Goal: Ask a question: Seek information or help from site administrators or community

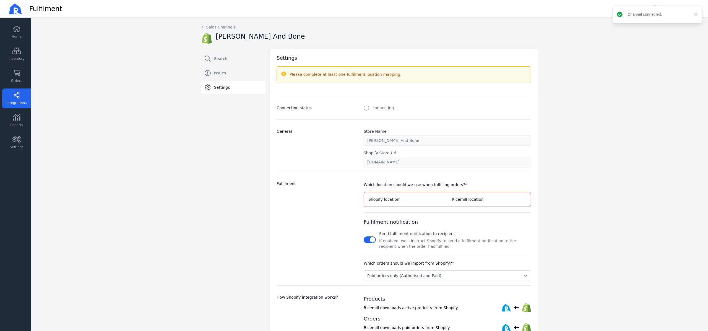
select select "paid_only"
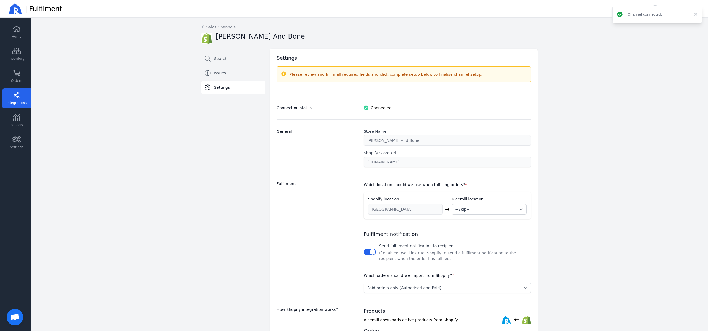
click at [266, 163] on div "Settings Please review and fill in all required fields and click complete setup…" at bounding box center [402, 232] width 272 height 367
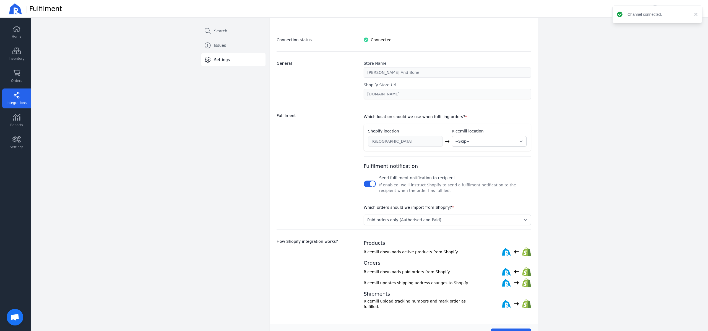
scroll to position [70, 0]
click at [26, 77] on link "Orders" at bounding box center [16, 76] width 29 height 20
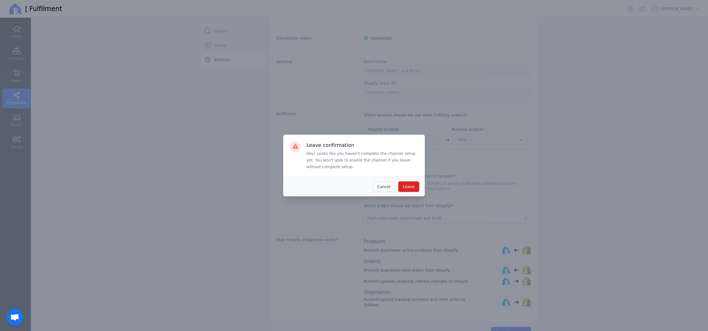
click at [375, 187] on button "Cancel" at bounding box center [384, 186] width 22 height 11
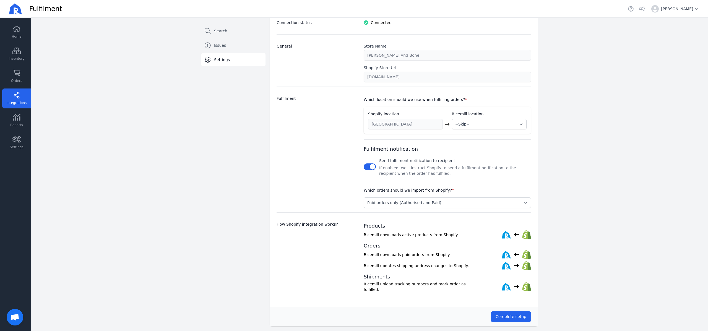
scroll to position [85, 0]
click at [525, 318] on button "Complete setup" at bounding box center [511, 316] width 40 height 11
click at [462, 122] on select "--Skip-- ➕ Create new location My Warehouse" at bounding box center [489, 124] width 74 height 11
select select "1982"
click at [452, 119] on select "--Skip-- ➕ Create new location My Warehouse" at bounding box center [489, 124] width 74 height 11
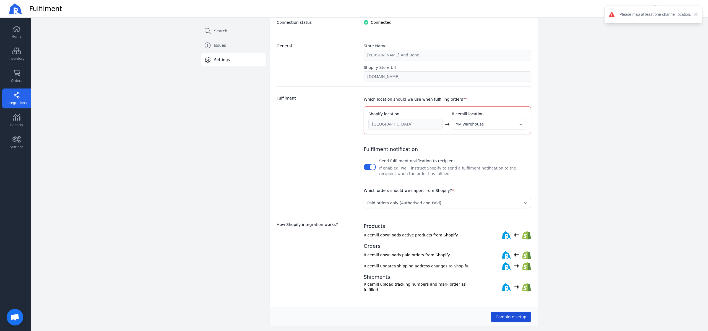
click at [519, 318] on button "Complete setup" at bounding box center [511, 317] width 40 height 11
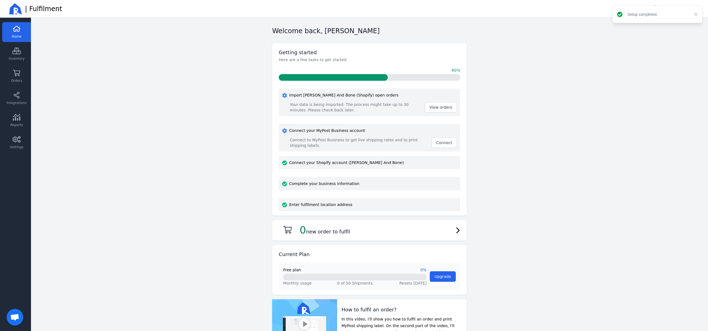
click at [545, 80] on main "Welcome back, Jacob Zek Getting started Here are a few tasks to get started. 60…" at bounding box center [369, 174] width 677 height 313
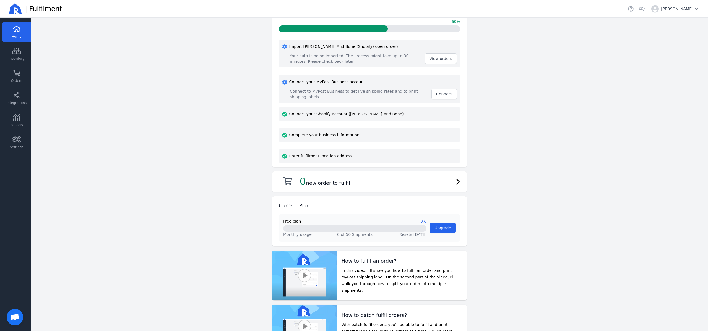
scroll to position [49, 0]
click at [23, 89] on link "Orders" at bounding box center [16, 99] width 29 height 20
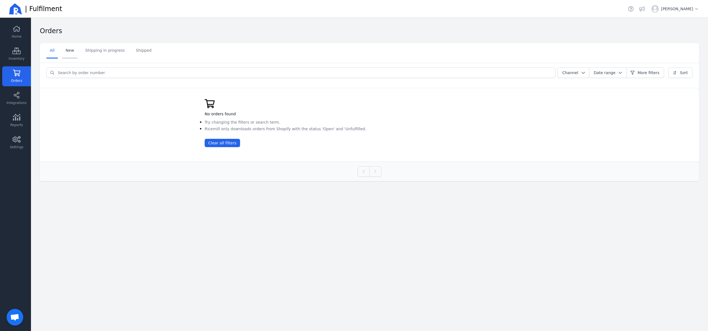
click at [69, 52] on link "New" at bounding box center [69, 50] width 15 height 15
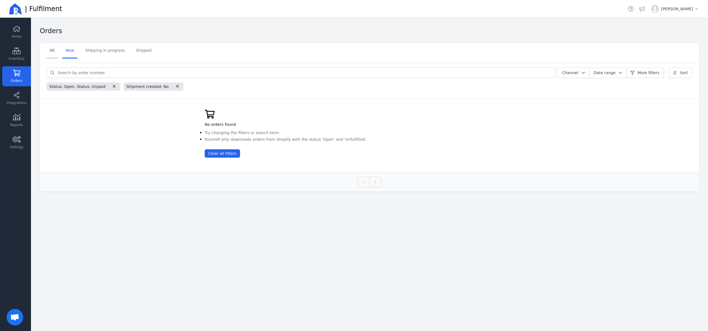
click at [50, 51] on link "All" at bounding box center [51, 50] width 11 height 15
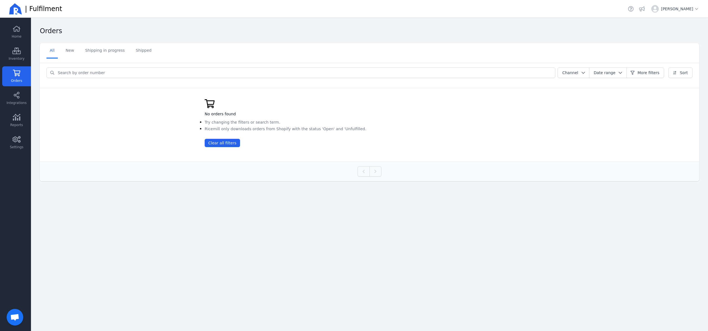
click at [205, 227] on main "Orders Select a tab All New Shipping in progress Shipped All New Shipping in pr…" at bounding box center [369, 174] width 677 height 313
click at [9, 111] on link "Integrations" at bounding box center [16, 121] width 29 height 20
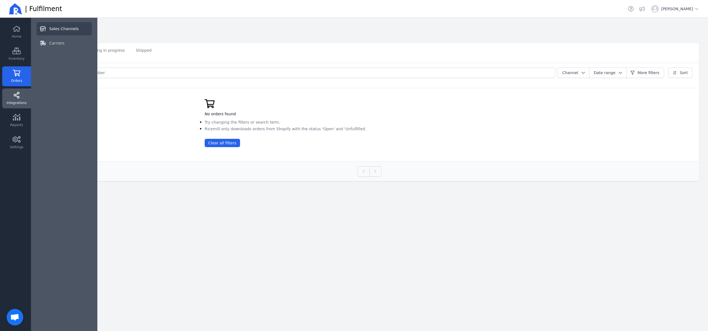
click at [54, 26] on span "Sales Channels" at bounding box center [63, 29] width 29 height 6
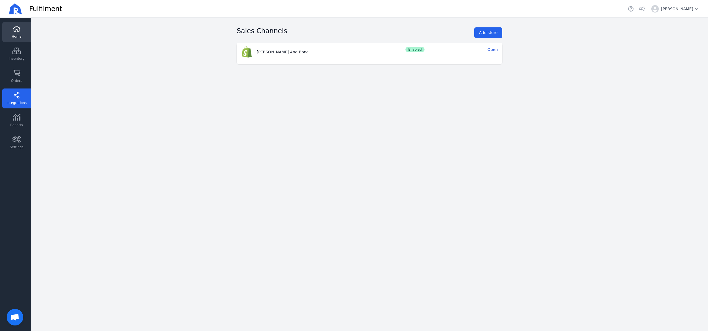
click at [3, 44] on link "Home" at bounding box center [16, 54] width 29 height 20
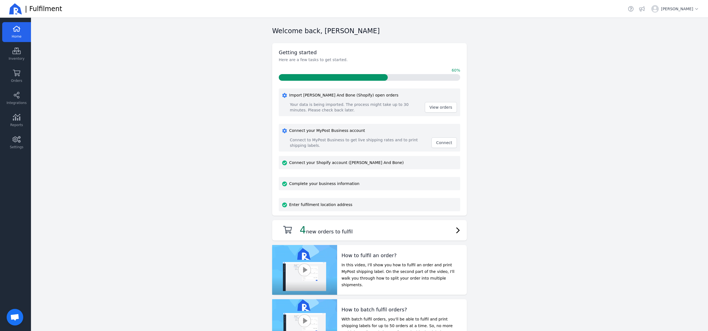
click at [186, 66] on main "Welcome back, Jacob Zek Getting started Here are a few tasks to get started. 60…" at bounding box center [369, 174] width 677 height 313
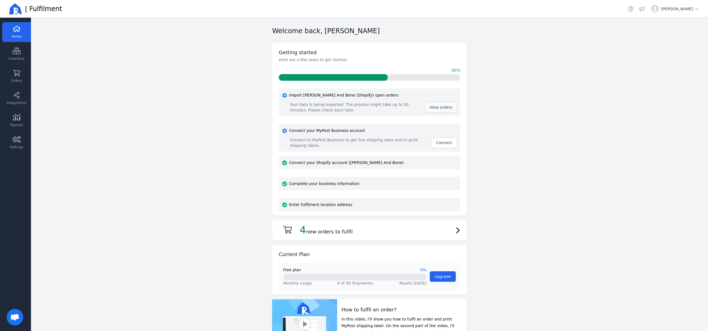
click at [430, 109] on span "View orders" at bounding box center [441, 107] width 23 height 4
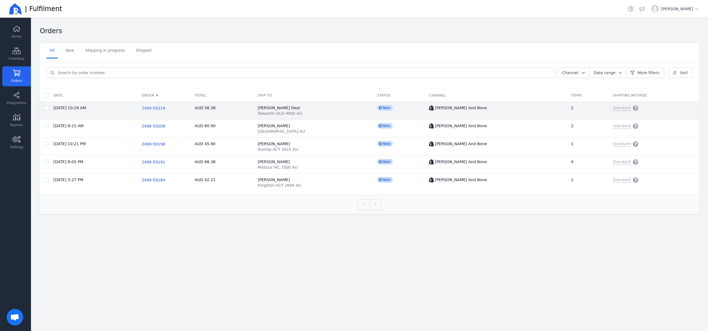
click at [157, 106] on span "2490-59216" at bounding box center [154, 108] width 24 height 4
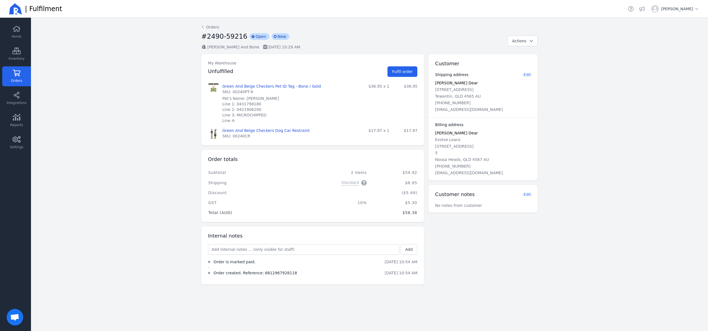
click at [157, 106] on main "Back Orders #2490-59216 incompleted Open incompleted New Bailey And Bone 03 Sep…" at bounding box center [369, 174] width 677 height 313
click at [215, 28] on link "Orders" at bounding box center [210, 27] width 18 height 6
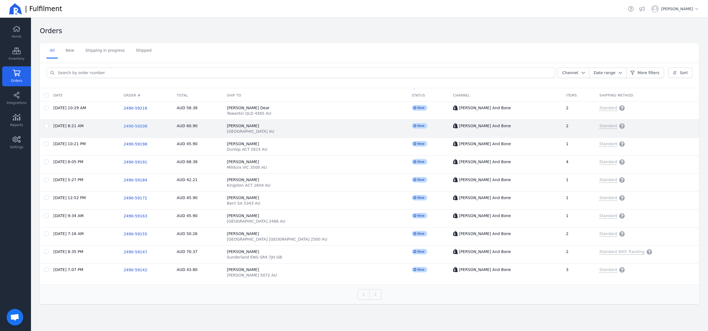
click at [144, 125] on span "2490-59208" at bounding box center [136, 126] width 24 height 4
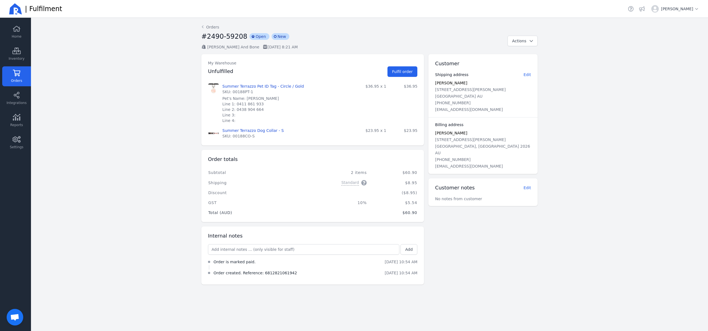
click at [144, 125] on main "Back Orders #2490-59208 incompleted Open incompleted New Bailey And Bone 03 Sep…" at bounding box center [369, 174] width 677 height 313
click at [16, 149] on link "Settings" at bounding box center [16, 143] width 29 height 20
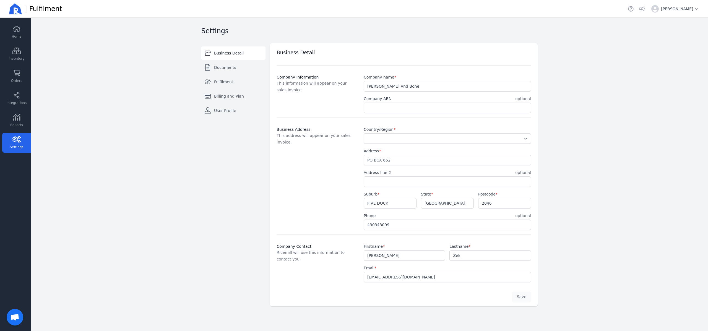
select select "AU"
click at [152, 105] on main "Settings Business Detail Documents Fulfilment Billing and Plan User Profile Swi…" at bounding box center [369, 174] width 677 height 313
drag, startPoint x: 428, startPoint y: 280, endPoint x: 367, endPoint y: 277, distance: 61.5
click at [367, 277] on input "[EMAIL_ADDRESS][DOMAIN_NAME]" at bounding box center [447, 277] width 167 height 10
type input "[PERSON_NAME][EMAIL_ADDRESS][DOMAIN_NAME]"
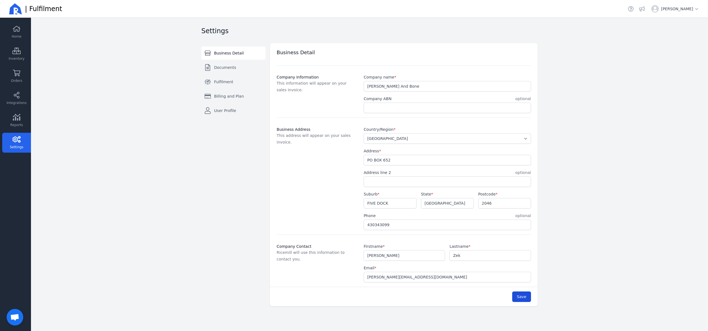
click at [516, 295] on button "Save" at bounding box center [521, 297] width 19 height 11
click at [228, 80] on span "Fulfilment" at bounding box center [223, 82] width 19 height 6
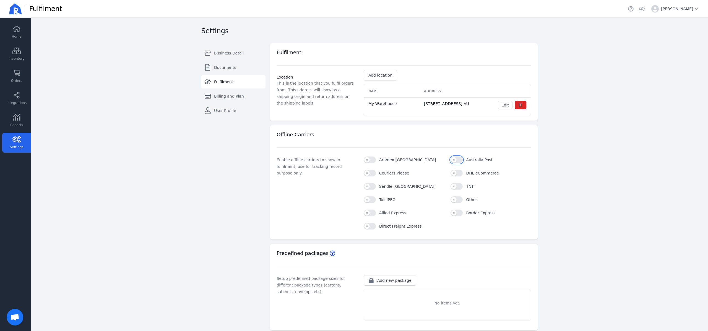
click at [455, 163] on button "Australia Post" at bounding box center [457, 160] width 12 height 7
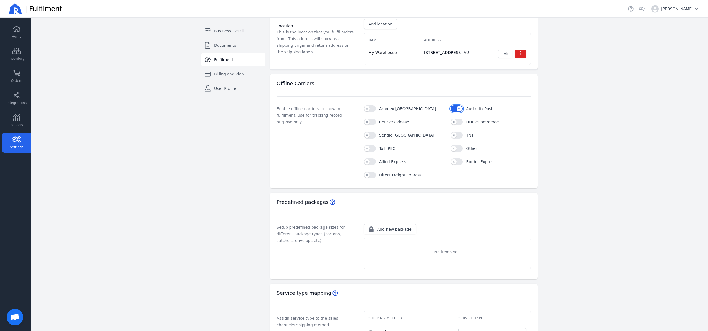
scroll to position [52, 0]
click at [393, 232] on span "Add new package" at bounding box center [394, 229] width 34 height 6
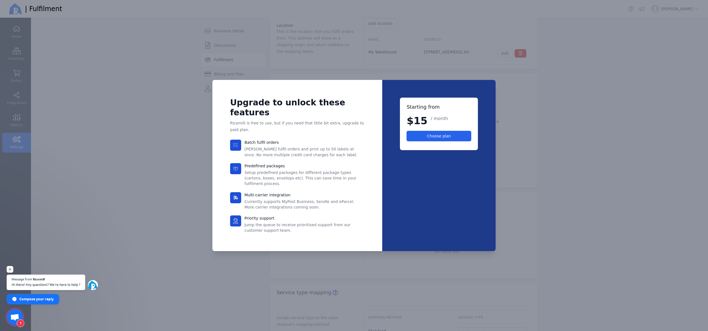
click at [352, 248] on div at bounding box center [354, 165] width 708 height 331
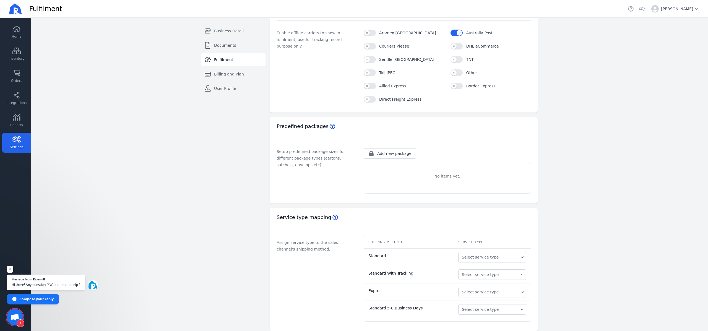
scroll to position [137, 0]
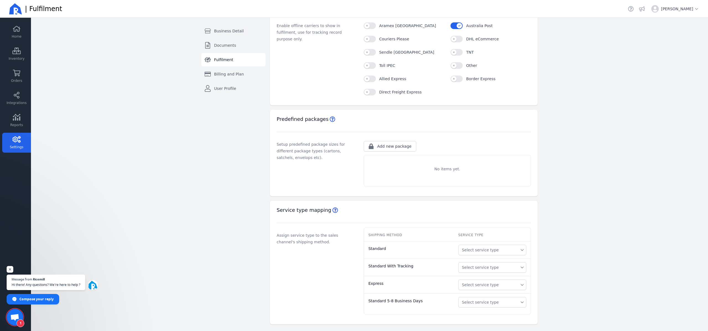
click at [509, 251] on span "Select service type" at bounding box center [492, 250] width 61 height 6
click at [498, 268] on li "Standard" at bounding box center [492, 272] width 68 height 10
click at [498, 268] on span "Select service type" at bounding box center [492, 268] width 61 height 6
click at [487, 289] on span "Standard" at bounding box center [494, 290] width 55 height 6
click at [487, 288] on button "Select service type" at bounding box center [492, 285] width 68 height 11
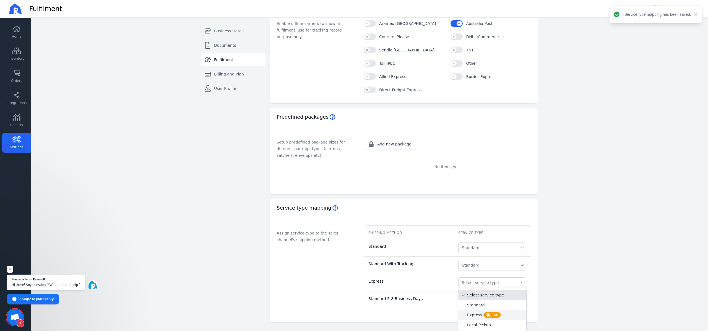
click at [484, 318] on span "Express EXP" at bounding box center [492, 315] width 17 height 6
click at [474, 303] on span "Select service type" at bounding box center [480, 303] width 37 height 6
click at [478, 321] on li "Standard" at bounding box center [492, 322] width 68 height 10
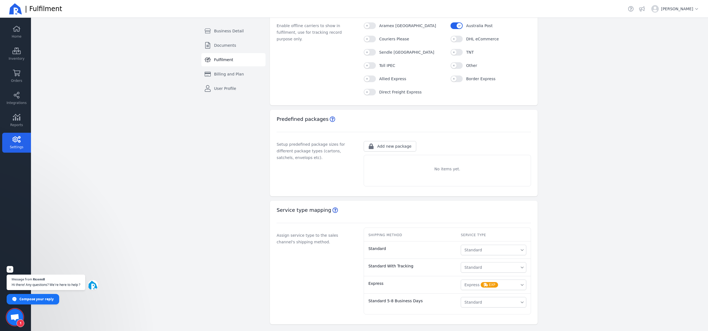
click at [309, 265] on div "Assign service type to the sales channel's shipping method." at bounding box center [317, 273] width 80 height 82
click at [389, 149] on button "Add new package" at bounding box center [390, 146] width 53 height 11
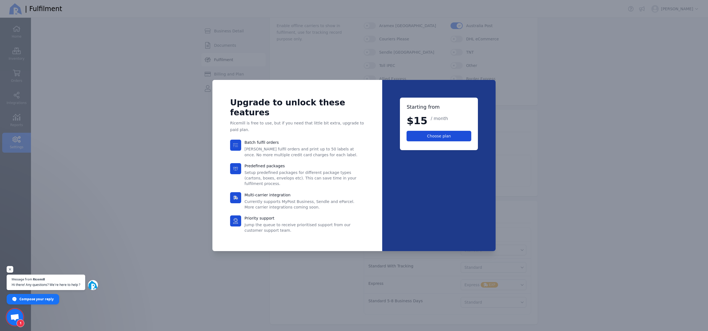
click at [427, 139] on span "Choose plan" at bounding box center [438, 136] width 55 height 6
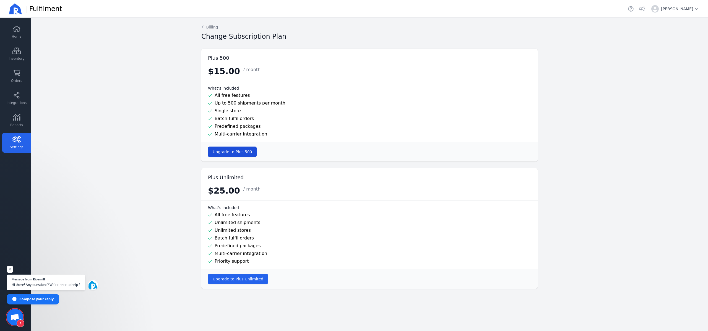
click at [216, 155] on button "Upgrade to Plus 500" at bounding box center [232, 152] width 49 height 11
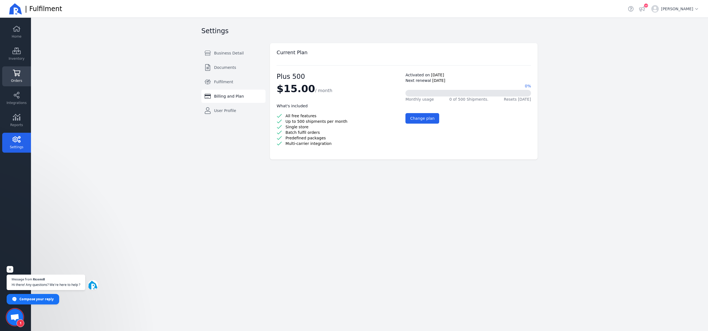
click at [22, 89] on link "Orders" at bounding box center [16, 99] width 29 height 20
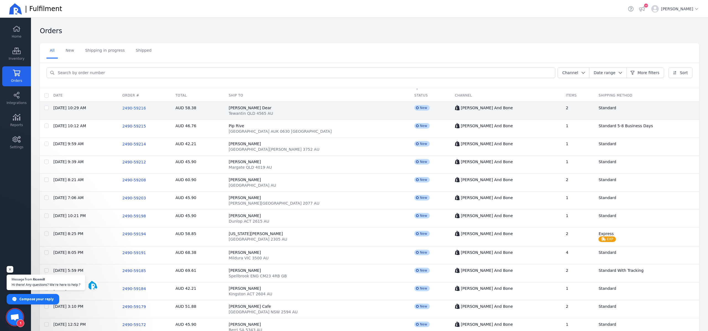
click at [146, 108] on span "2490-59216" at bounding box center [134, 108] width 24 height 4
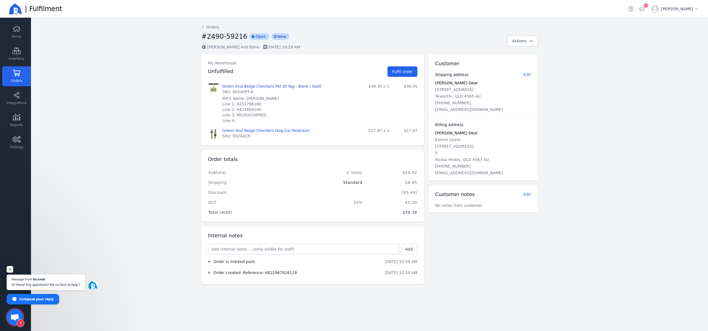
click at [167, 155] on main "Back Orders #2490-59216 incompleted Open incompleted New [PERSON_NAME] And Bone…" at bounding box center [369, 174] width 677 height 313
click at [210, 27] on link "Orders" at bounding box center [210, 27] width 18 height 6
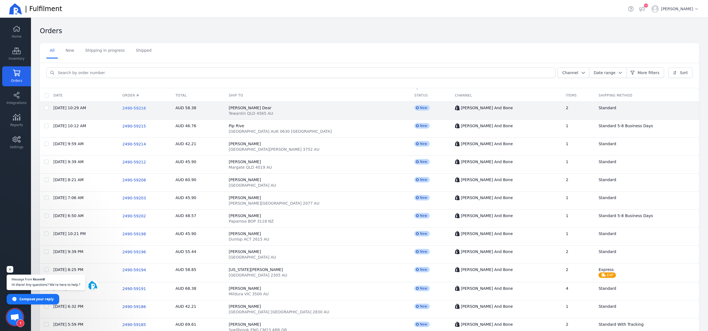
click at [146, 109] on span "2490-59216" at bounding box center [134, 108] width 24 height 4
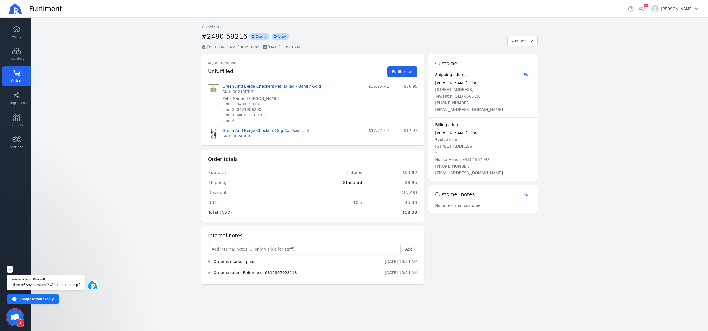
click at [151, 108] on main "Back Orders #2490-59216 incompleted Open incompleted New [PERSON_NAME] And Bone…" at bounding box center [369, 174] width 677 height 313
click at [20, 140] on icon at bounding box center [16, 139] width 8 height 7
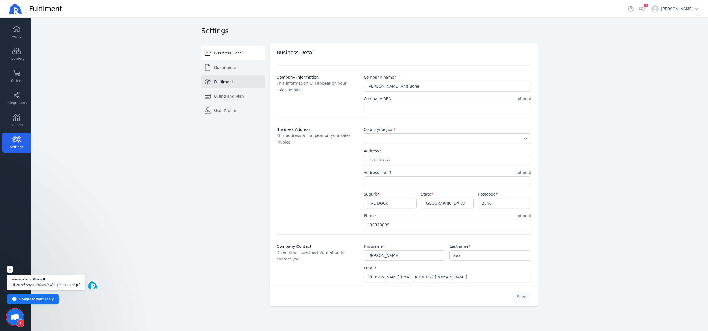
select select "AU"
click at [238, 87] on link "Fulfilment" at bounding box center [233, 81] width 64 height 13
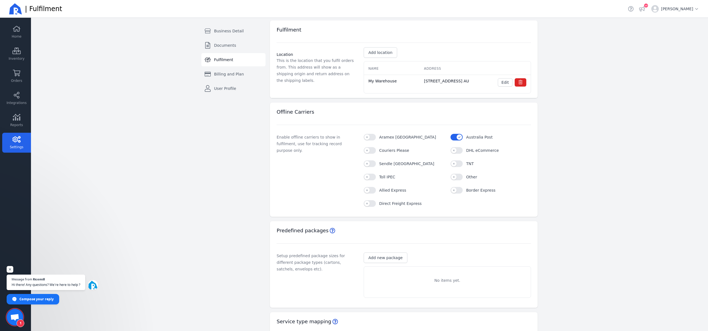
scroll to position [15, 0]
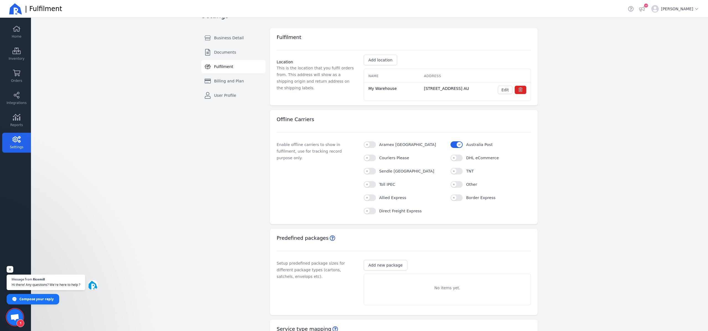
click at [326, 157] on div "Enable offline carriers to show in fulfilment, use for tracking record purpose …" at bounding box center [317, 177] width 80 height 73
click at [488, 147] on span "Australia Post" at bounding box center [479, 144] width 27 height 4
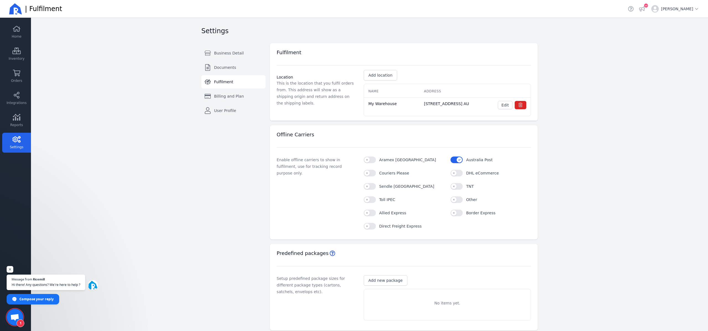
scroll to position [104, 0]
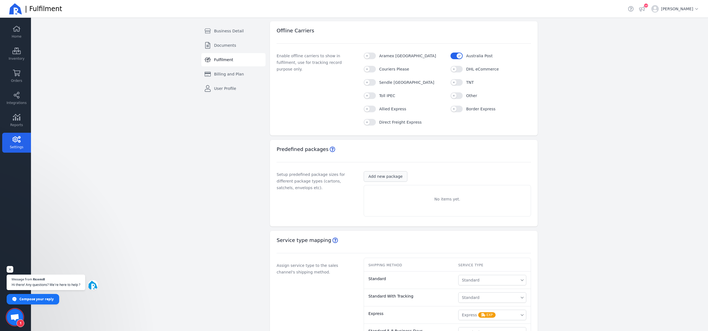
click at [395, 178] on span "Add new package" at bounding box center [385, 177] width 34 height 6
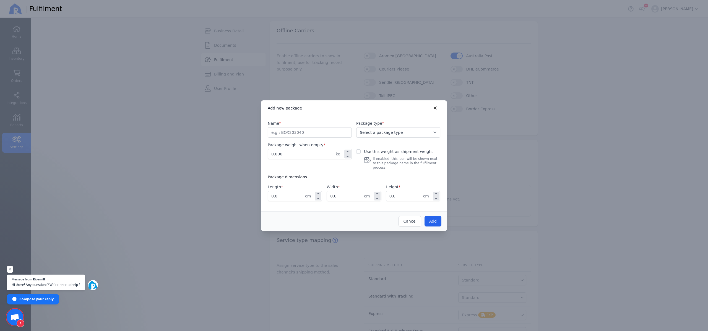
click at [218, 173] on div at bounding box center [354, 165] width 708 height 331
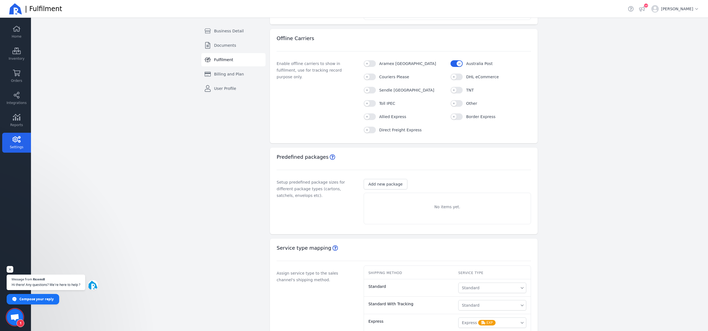
scroll to position [54, 0]
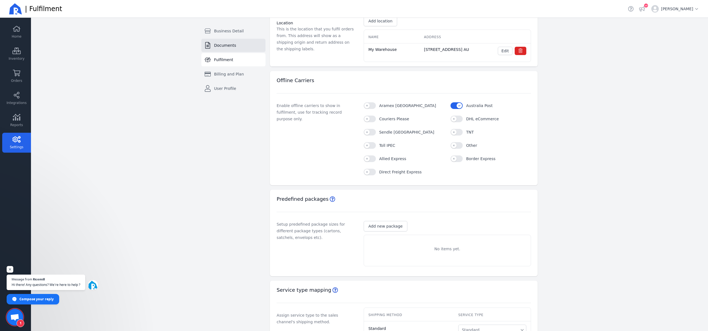
click at [235, 48] on link "Documents" at bounding box center [233, 45] width 64 height 13
select select "A4"
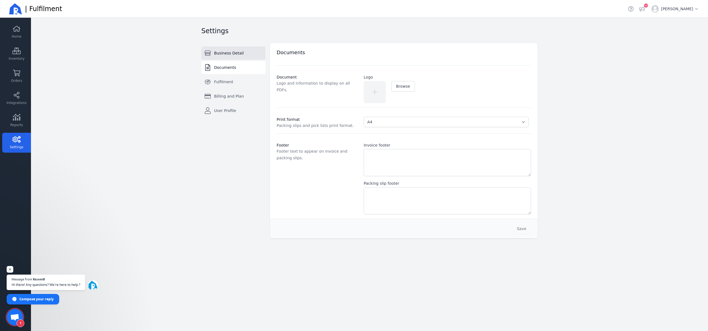
click at [234, 51] on span "Business Detail" at bounding box center [229, 53] width 30 height 6
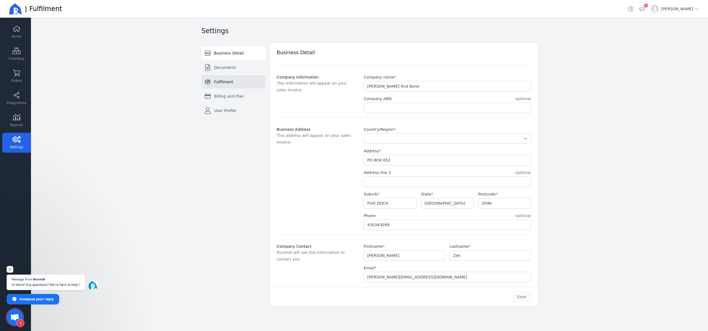
select select "AU"
click at [233, 95] on span "Billing and Plan" at bounding box center [229, 96] width 30 height 6
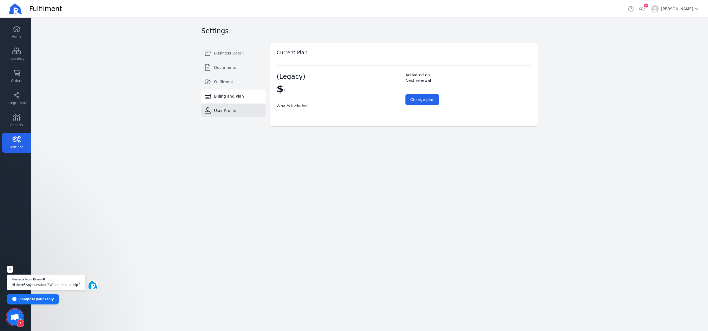
click at [232, 111] on span "User Profile" at bounding box center [225, 111] width 22 height 6
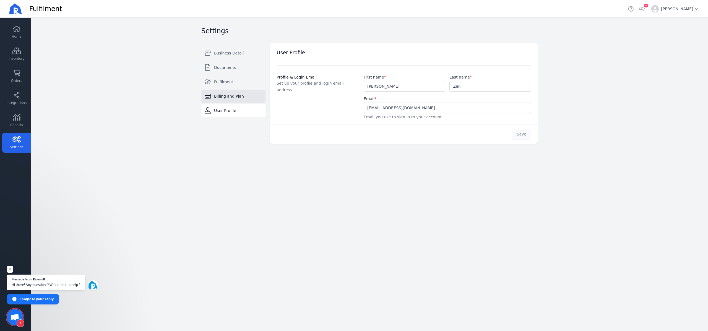
click at [232, 101] on link "Billing and Plan" at bounding box center [233, 96] width 64 height 13
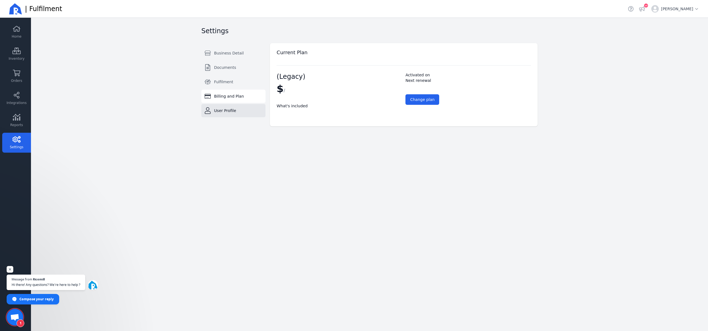
click at [232, 110] on span "User Profile" at bounding box center [225, 111] width 22 height 6
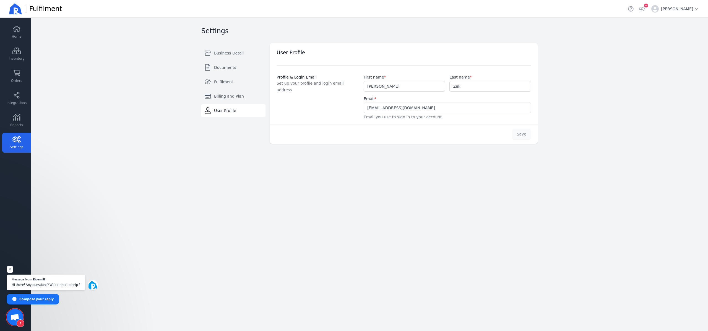
click at [155, 100] on main "Settings Business Detail Documents Fulfilment Billing and Plan User Profile Swi…" at bounding box center [369, 174] width 677 height 313
click at [682, 7] on span "Open user menu for [PERSON_NAME]" at bounding box center [680, 9] width 38 height 6
click at [658, 11] on div "Helpdesk View announcements 10 Open user menu for Jacob Zek Jacob Zek [EMAIL_AD…" at bounding box center [664, 8] width 74 height 17
click at [645, 10] on icon "button" at bounding box center [642, 9] width 6 height 6
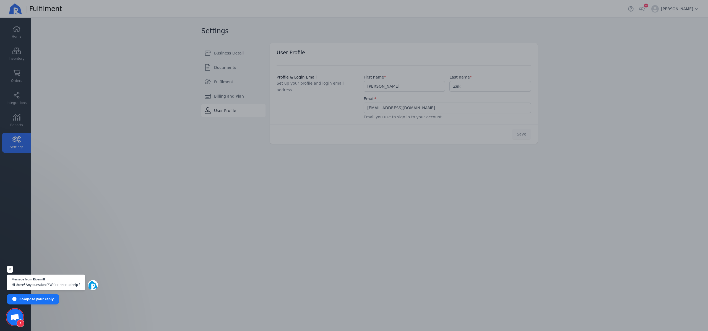
click at [445, 182] on div at bounding box center [354, 165] width 708 height 331
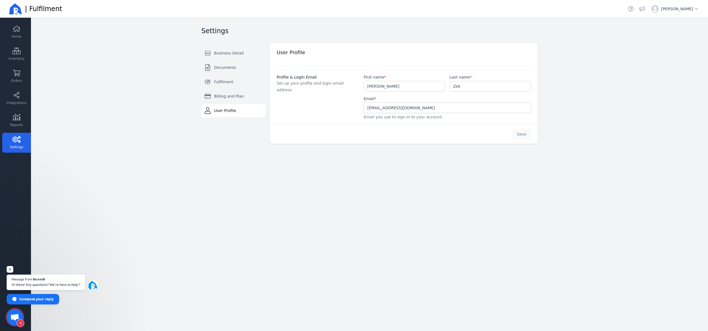
click at [20, 315] on span "1" at bounding box center [15, 317] width 17 height 17
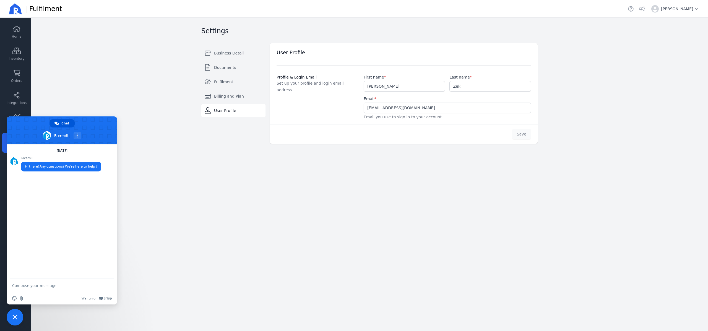
click at [63, 283] on textarea "Compose your message..." at bounding box center [56, 286] width 89 height 14
type textarea "Hi there we are currently testing out your app and have a couple of questions"
type textarea "is it possible to bring my own rates and my own shipping providers?"
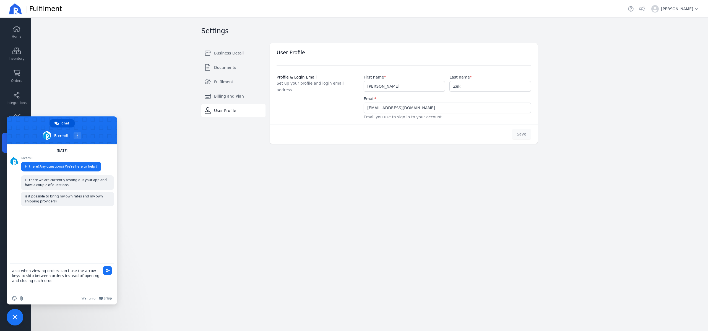
type textarea "also when viewing orders can i use the arrow keys to skip between orders instea…"
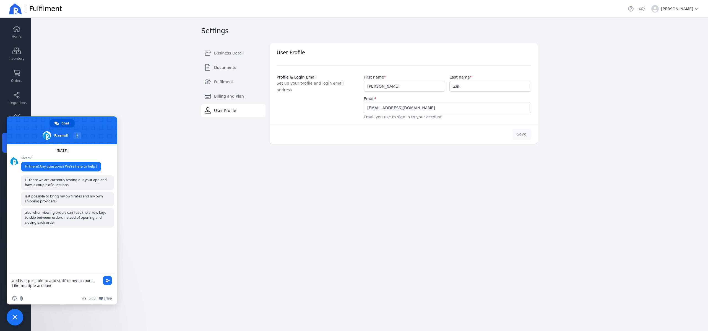
type textarea "and is it possible to add staff to my account. Like multiple accounts"
click at [111, 82] on main "Settings Business Detail Documents Fulfilment Billing and Plan User Profile Swi…" at bounding box center [369, 174] width 677 height 313
click at [13, 316] on span "Close chat" at bounding box center [14, 317] width 5 height 5
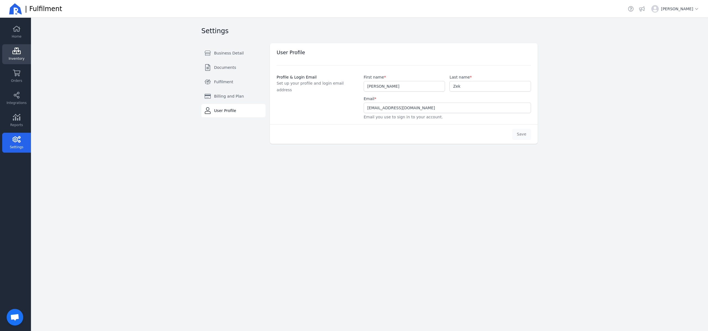
click at [25, 66] on link "Inventory" at bounding box center [16, 76] width 29 height 20
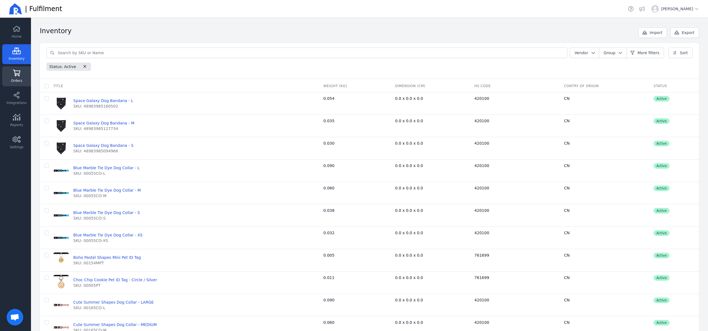
click at [27, 89] on link "Orders" at bounding box center [16, 99] width 29 height 20
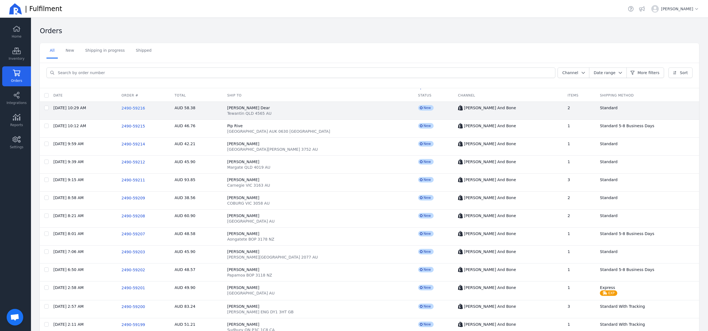
click at [145, 110] on span "2490-59216" at bounding box center [133, 108] width 24 height 4
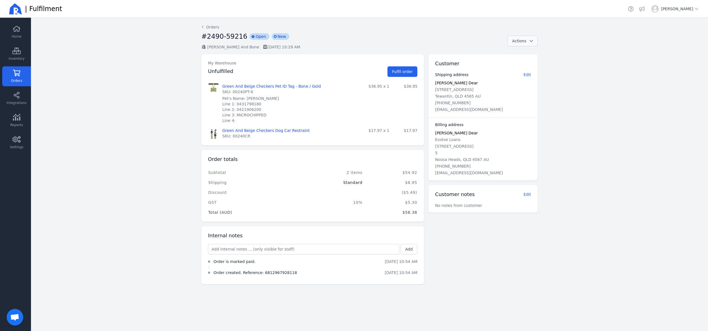
click at [529, 43] on span "button" at bounding box center [529, 41] width 7 height 6
click at [410, 42] on div "#2490-59216 incompleted Open incompleted New" at bounding box center [352, 38] width 302 height 12
click at [410, 43] on div "#2490-59216 incompleted Open incompleted New" at bounding box center [352, 38] width 302 height 12
click at [209, 27] on link "Orders" at bounding box center [210, 27] width 18 height 6
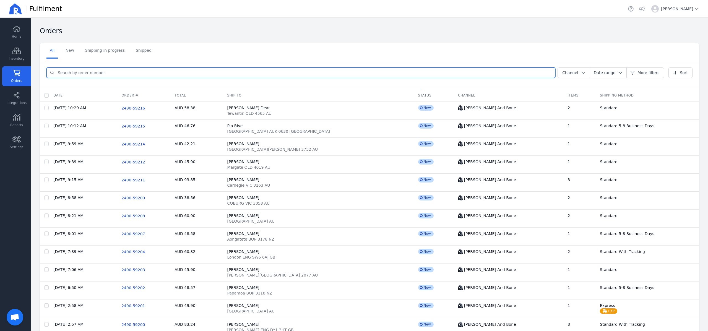
click at [134, 74] on input "search" at bounding box center [304, 73] width 501 height 10
type input "[PERSON_NAME]"
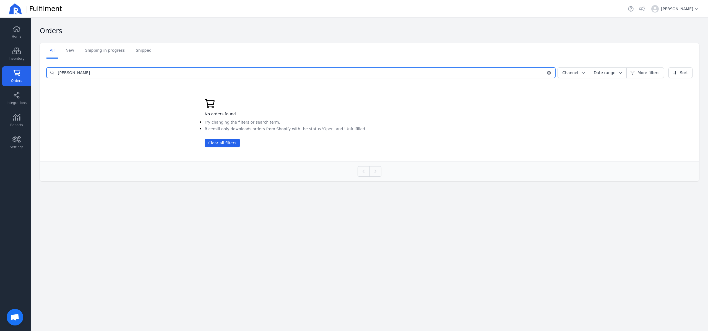
click at [143, 76] on input "[PERSON_NAME]" at bounding box center [300, 73] width 492 height 10
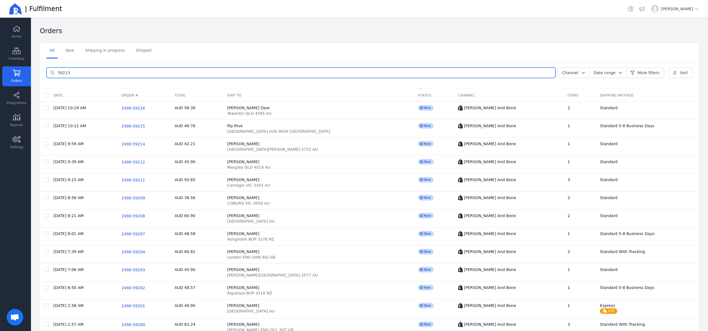
type input "59213"
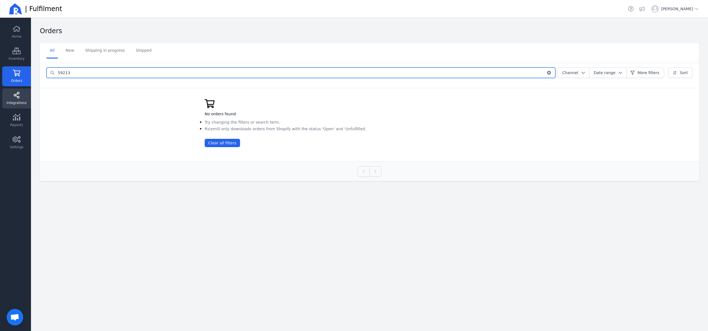
click at [27, 111] on link "Integrations" at bounding box center [16, 121] width 29 height 20
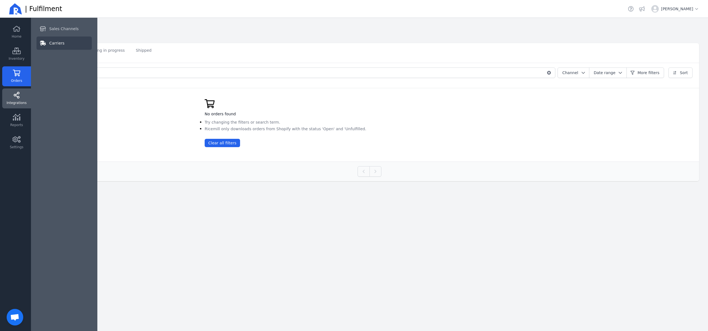
click at [54, 47] on link "Carriers" at bounding box center [64, 43] width 55 height 13
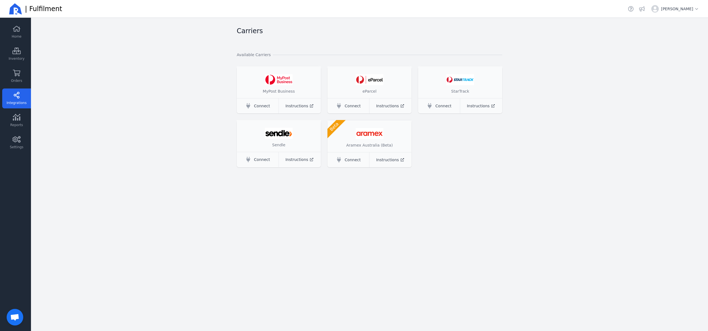
click at [100, 84] on main "Carriers Available Carriers MyPost Business Connect Instructions eParcel Connec…" at bounding box center [369, 174] width 677 height 313
click at [352, 108] on span "Connect" at bounding box center [353, 106] width 16 height 6
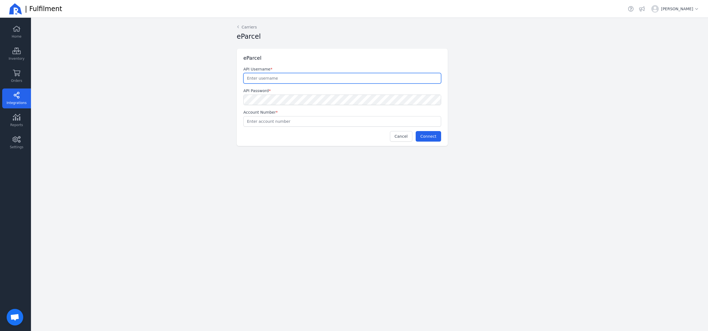
click at [314, 82] on input "text" at bounding box center [342, 78] width 197 height 10
click at [209, 89] on main "Back Carriers eParcel eParcel API Username * API Password * Account Number * Ca…" at bounding box center [369, 174] width 677 height 313
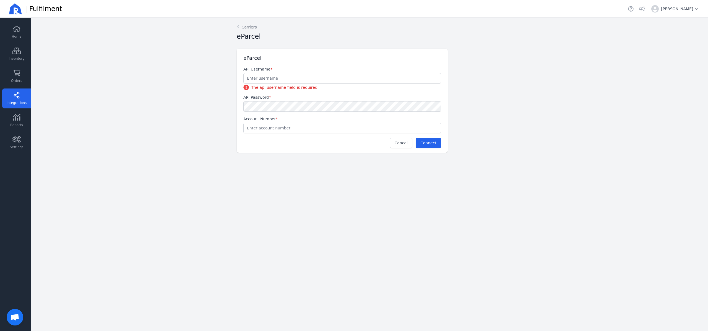
click at [209, 88] on main "Back Carriers eParcel eParcel API Username * The api username field is required…" at bounding box center [369, 174] width 677 height 313
click at [85, 146] on main "Back Carriers eParcel eParcel API Username * The api username field is required…" at bounding box center [369, 174] width 677 height 313
click at [23, 133] on link "Reports" at bounding box center [16, 143] width 29 height 20
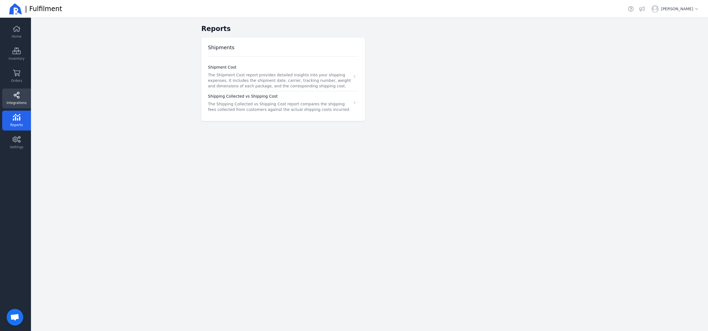
click at [22, 98] on link "Integrations" at bounding box center [16, 99] width 29 height 20
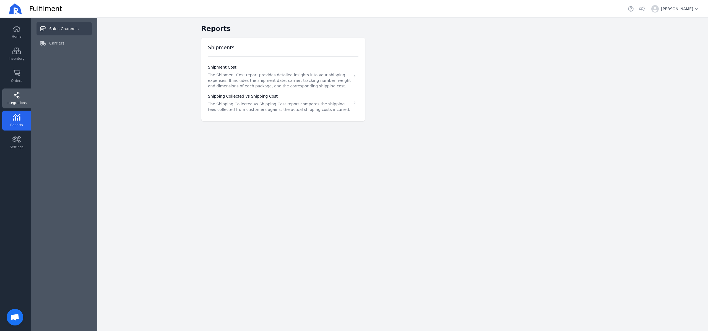
click at [66, 27] on span "Sales Channels" at bounding box center [63, 29] width 29 height 6
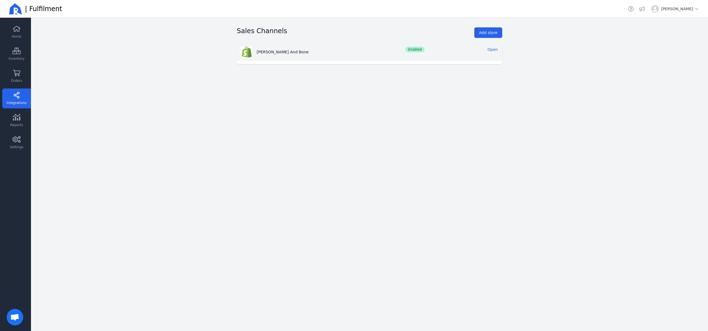
click at [493, 51] on link "Open" at bounding box center [493, 49] width 10 height 4
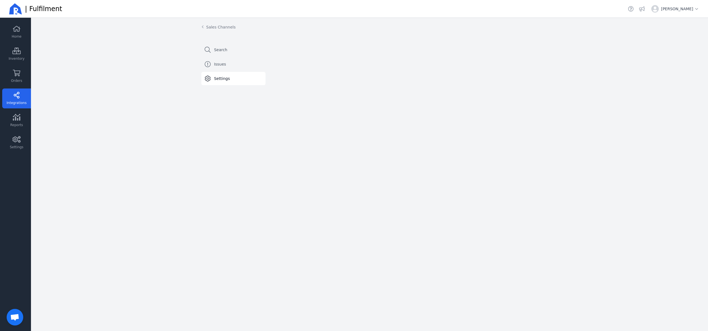
select select "paid_only"
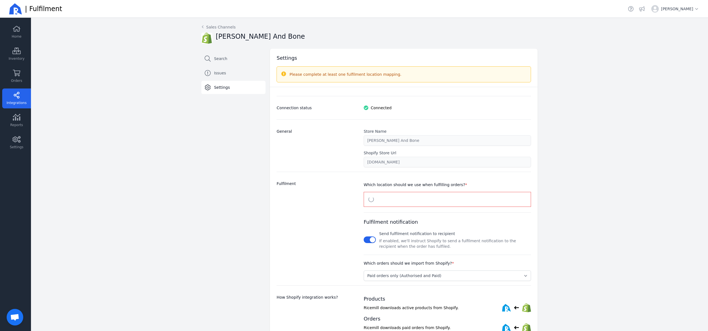
select select "1982"
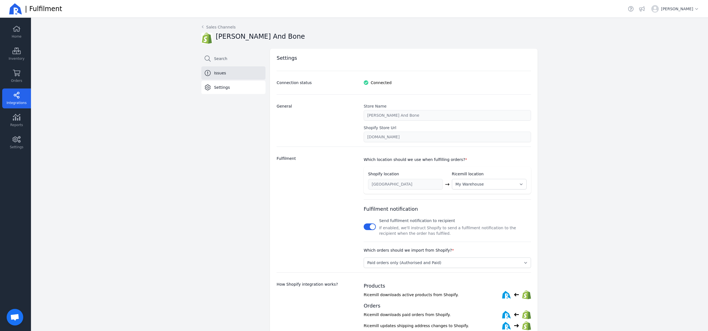
click at [236, 73] on link "Issues" at bounding box center [233, 72] width 64 height 13
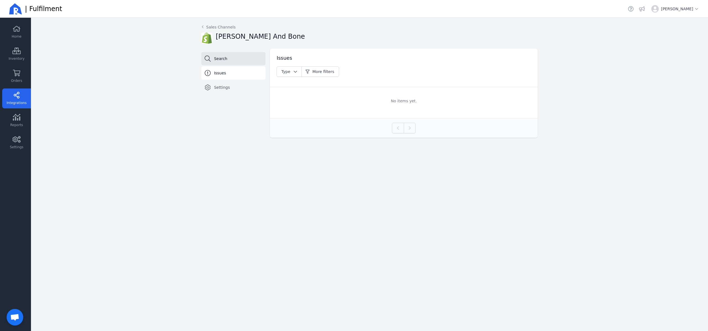
click at [233, 63] on link "Search" at bounding box center [233, 58] width 64 height 13
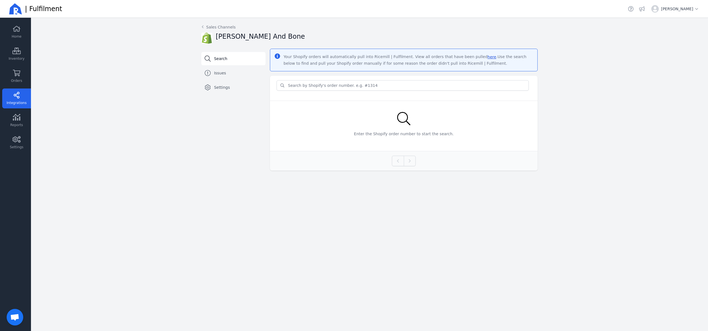
click at [149, 80] on div "Back Sales Channels [PERSON_NAME] And Bone Search Issues Settings Your Shopify …" at bounding box center [369, 98] width 677 height 160
click at [22, 133] on link "Reports" at bounding box center [16, 143] width 29 height 20
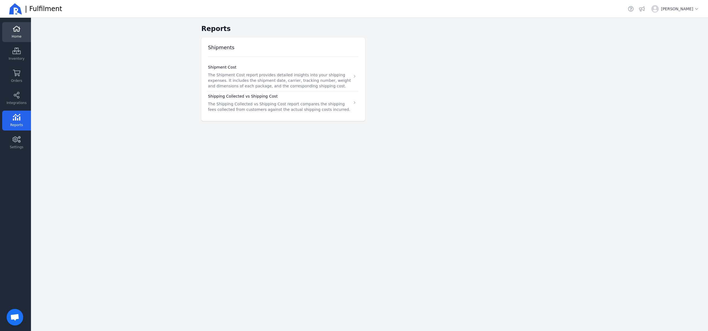
click at [12, 44] on link "Home" at bounding box center [16, 54] width 29 height 20
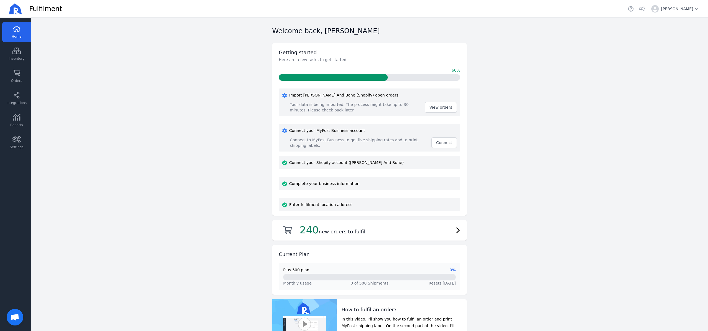
click at [173, 171] on main "Welcome back, [PERSON_NAME] Getting started Here are a few tasks to get started…" at bounding box center [369, 174] width 677 height 313
click at [19, 74] on icon at bounding box center [16, 73] width 7 height 7
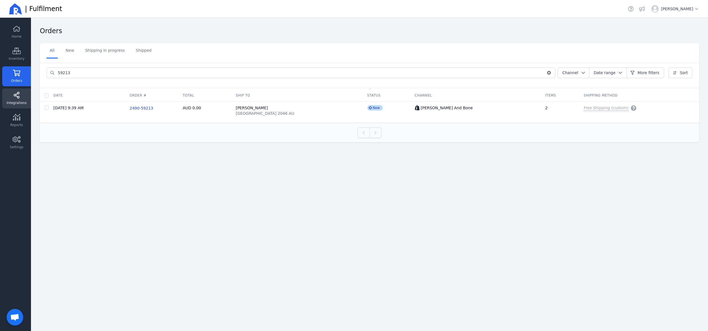
click at [28, 111] on link "Integrations" at bounding box center [16, 121] width 29 height 20
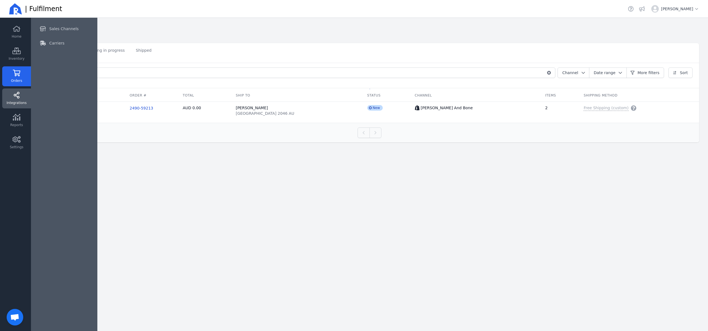
click at [204, 235] on main "Orders Select a tab All New Shipping in progress Shipped All New Shipping in pr…" at bounding box center [369, 174] width 677 height 313
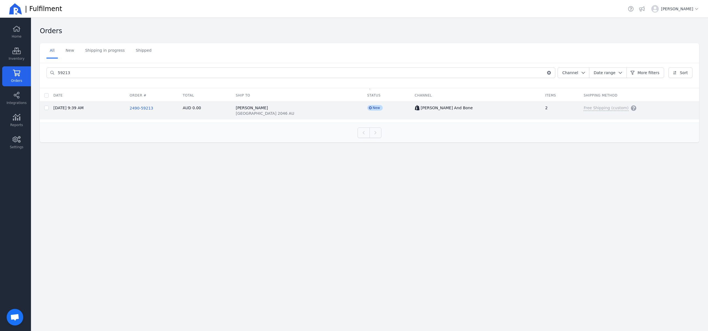
click at [153, 108] on span "2490-59213" at bounding box center [142, 108] width 24 height 4
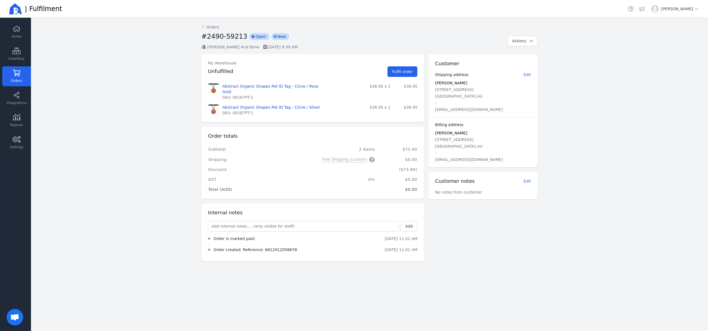
click at [160, 108] on main "Back Orders #2490-59213 incompleted Open incompleted New [PERSON_NAME] And Bone…" at bounding box center [369, 174] width 677 height 313
click at [21, 316] on span "Open chat" at bounding box center [15, 317] width 17 height 17
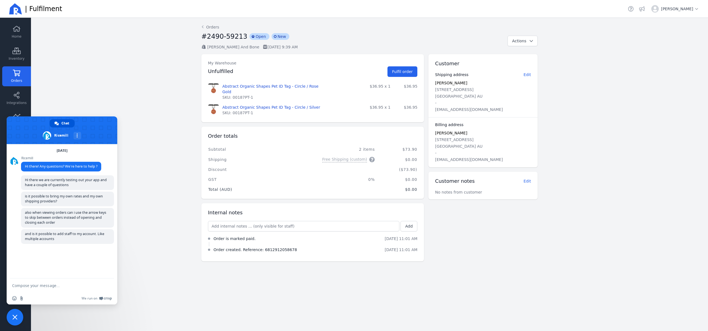
click at [84, 289] on textarea "Compose your message..." at bounding box center [56, 286] width 89 height 14
type textarea "Sorry and if we make changes to orders within shopify such as adding or deletin…"
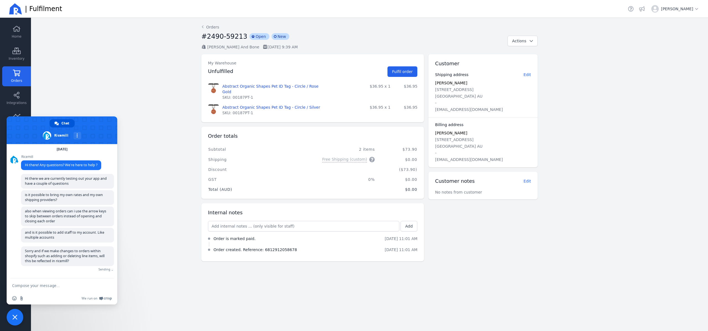
click at [170, 253] on main "Back Orders #2490-59213 incompleted Open incompleted New [PERSON_NAME] And Bone…" at bounding box center [369, 174] width 677 height 313
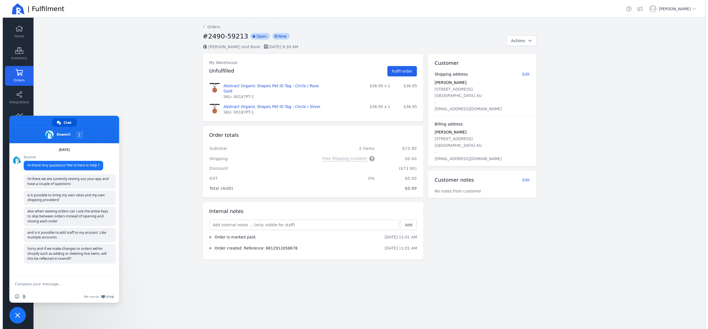
scroll to position [0, 0]
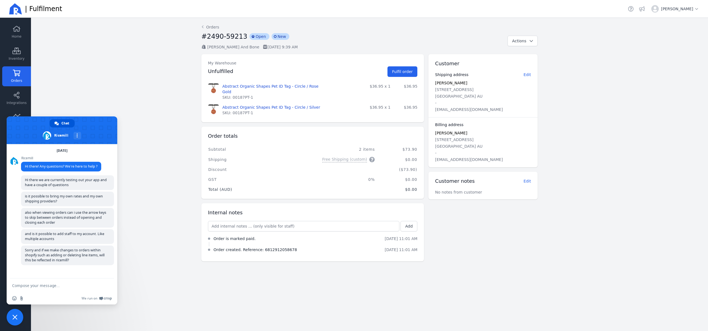
click at [169, 253] on main "Back Orders #2490-59213 incompleted Open incompleted New [PERSON_NAME] And Bone…" at bounding box center [369, 174] width 677 height 313
click at [21, 65] on div "Home Inventory Orders Integrations Reports Settings" at bounding box center [15, 175] width 31 height 307
click at [21, 73] on link "Orders" at bounding box center [16, 76] width 29 height 20
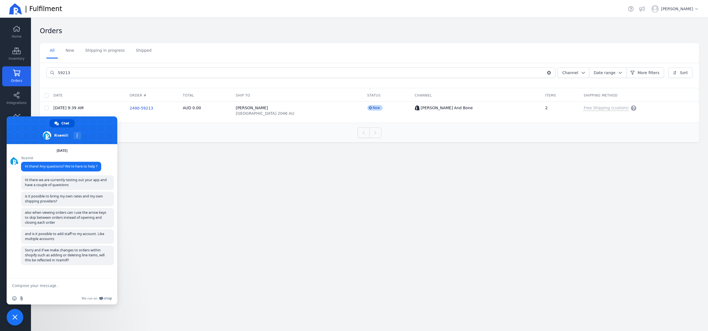
click at [9, 319] on span "Close chat" at bounding box center [15, 317] width 17 height 17
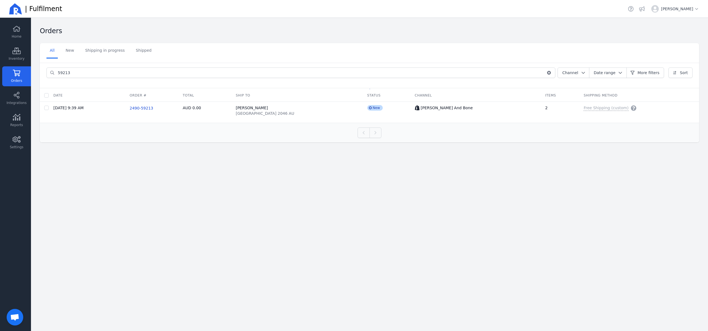
click at [243, 201] on main "Orders Select a tab All New Shipping in progress Shipped All New Shipping in pr…" at bounding box center [369, 174] width 677 height 313
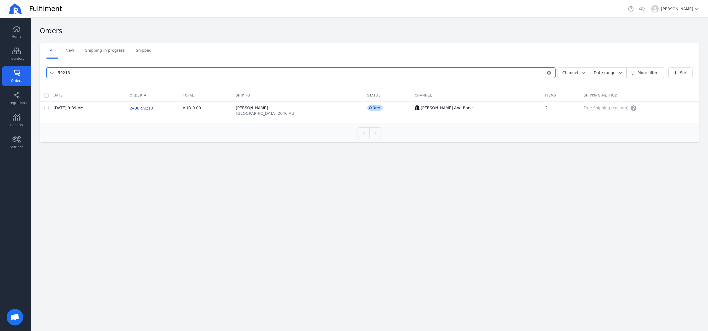
drag, startPoint x: 76, startPoint y: 73, endPoint x: 50, endPoint y: 73, distance: 25.7
click at [50, 73] on div "59213" at bounding box center [300, 72] width 509 height 11
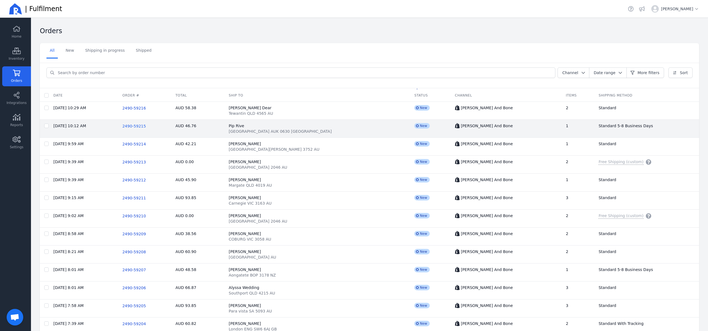
click at [146, 125] on span "2490-59215" at bounding box center [134, 126] width 24 height 4
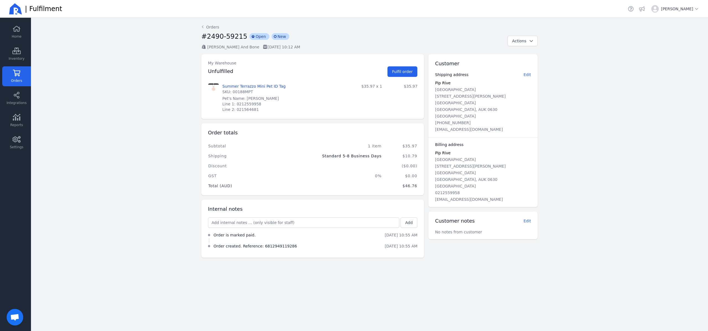
click at [148, 125] on main "Back Orders #2490-59215 incompleted Open incompleted New [PERSON_NAME] And Bone…" at bounding box center [369, 174] width 677 height 313
click at [23, 111] on link "Integrations" at bounding box center [16, 121] width 29 height 20
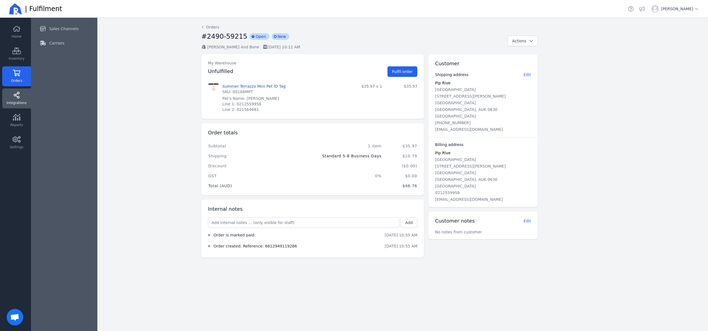
click at [55, 35] on div "Sales Channels Carriers" at bounding box center [64, 36] width 55 height 28
click at [56, 41] on span "Carriers" at bounding box center [56, 43] width 15 height 6
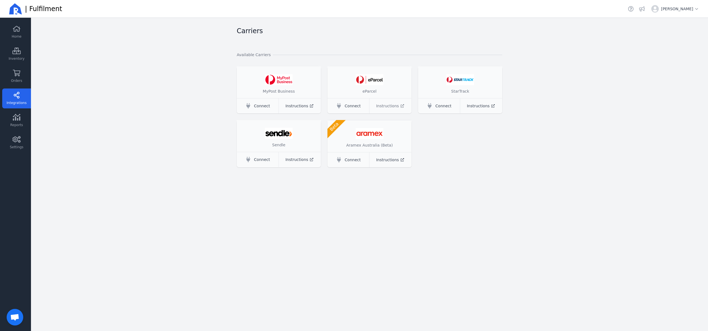
click at [377, 107] on span "Instructions" at bounding box center [387, 106] width 23 height 6
click at [4, 318] on div "Home Inventory Orders Integrations Reports Settings" at bounding box center [15, 174] width 31 height 304
click at [9, 317] on span "Open chat" at bounding box center [15, 314] width 17 height 17
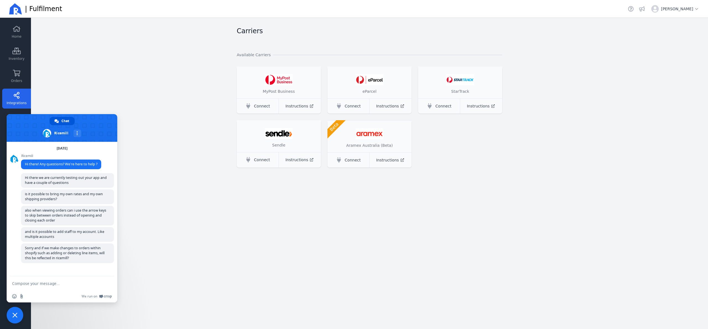
click at [203, 259] on main "Carriers Available Carriers MyPost Business Connect Instructions eParcel Connec…" at bounding box center [369, 173] width 677 height 311
